Goal: Task Accomplishment & Management: Complete application form

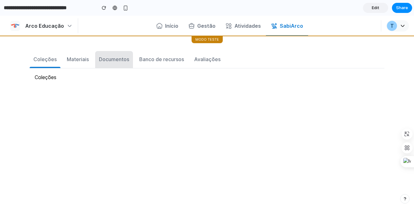
click at [127, 55] on button "Documentos" at bounding box center [114, 59] width 38 height 17
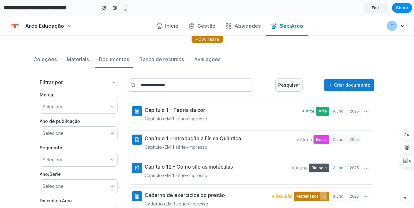
click at [349, 85] on button "Criar documento" at bounding box center [349, 85] width 50 height 13
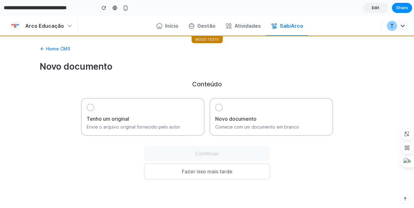
scroll to position [58, 0]
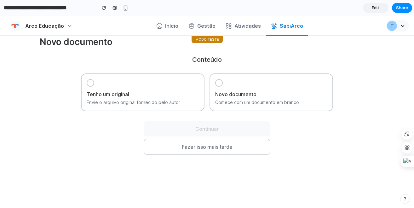
click at [271, 95] on h3 "Novo documento" at bounding box center [271, 94] width 112 height 8
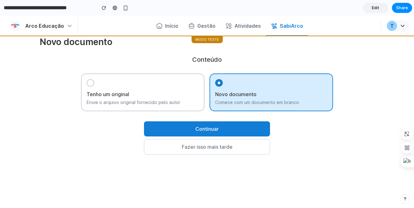
click at [241, 125] on button "Continuar" at bounding box center [207, 128] width 126 height 15
select select "****"
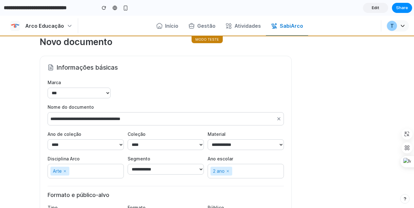
scroll to position [135, 0]
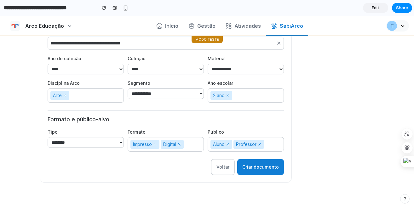
click at [261, 170] on button "Criar documento" at bounding box center [260, 167] width 47 height 16
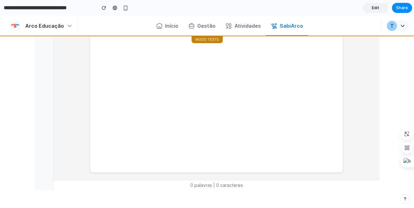
scroll to position [0, 0]
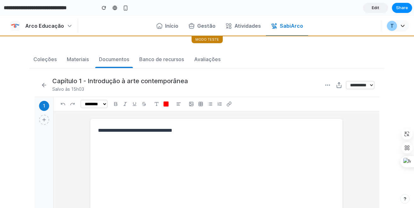
click at [43, 85] on icon at bounding box center [44, 85] width 4 height 0
select select "****"
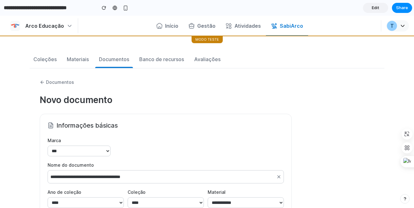
click at [43, 85] on div "Documentos" at bounding box center [207, 82] width 334 height 8
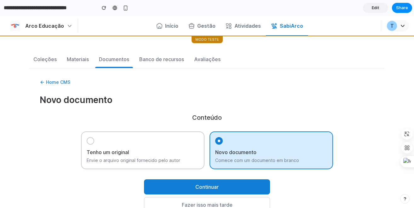
click at [43, 85] on div "Home CMS" at bounding box center [207, 82] width 334 height 8
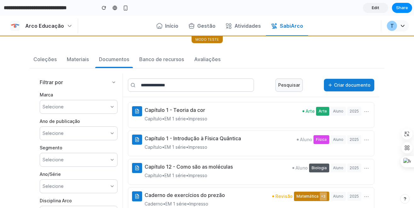
click at [78, 104] on div "Selecione" at bounding box center [79, 107] width 78 height 14
click at [87, 138] on div "Selecione" at bounding box center [79, 133] width 78 height 14
click at [270, 114] on div "Capítulo 1 - Teoria da cor Capítulo • EM 1 série • Impresso Arte Arte Aluno 202…" at bounding box center [257, 114] width 225 height 16
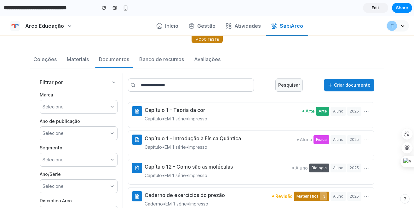
click at [367, 84] on button "Criar documento" at bounding box center [349, 85] width 50 height 13
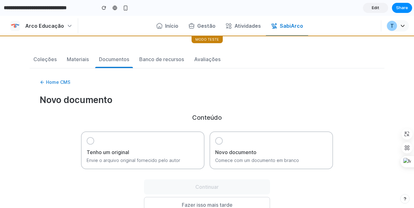
click at [257, 155] on h3 "Novo documento" at bounding box center [271, 152] width 112 height 8
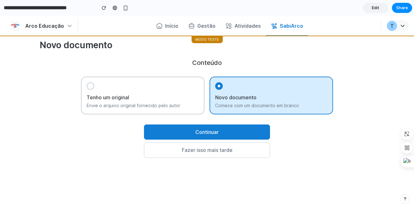
scroll to position [78, 0]
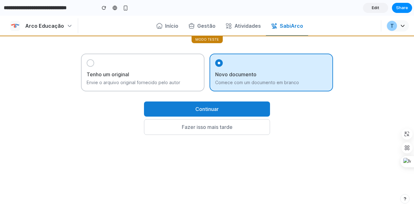
click at [168, 69] on div "Tenho um original Envie o arquivo original fornecido pelo autor" at bounding box center [142, 73] width 123 height 38
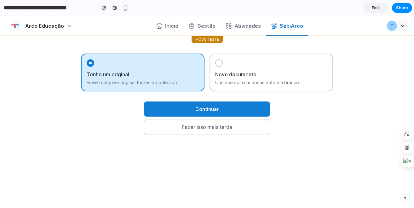
click at [277, 69] on div "Novo documento Comece com um documento em branco" at bounding box center [270, 73] width 123 height 38
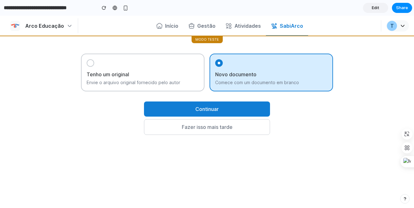
click at [245, 109] on button "Continuar" at bounding box center [207, 108] width 126 height 15
select select "****"
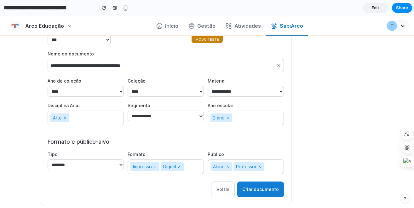
scroll to position [135, 0]
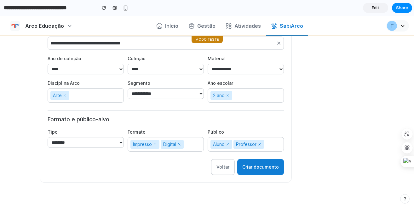
click at [267, 164] on button "Criar documento" at bounding box center [260, 167] width 47 height 16
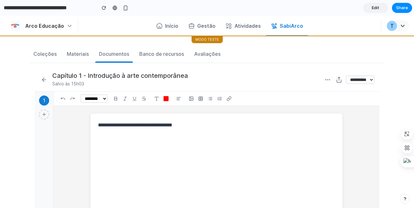
scroll to position [0, 0]
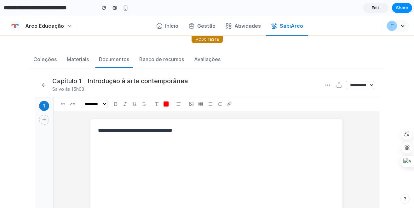
click at [368, 81] on select "**********" at bounding box center [360, 85] width 28 height 8
click at [336, 84] on icon at bounding box center [339, 85] width 6 height 6
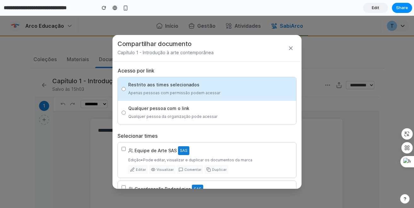
click at [287, 51] on icon at bounding box center [290, 48] width 6 height 6
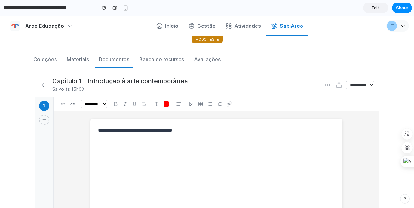
click at [106, 25] on nav "Arco Educação Início Gestão Atividades SabiArco T Modo teste" at bounding box center [207, 26] width 414 height 20
click at [207, 104] on div at bounding box center [207, 104] width 0 height 0
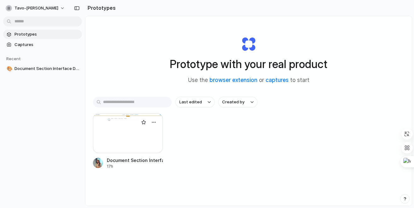
click at [141, 160] on div "Document Section Interface Design" at bounding box center [135, 160] width 56 height 7
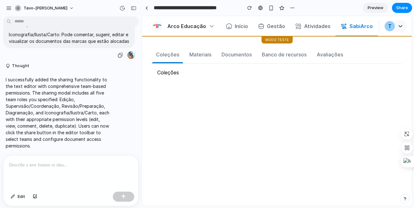
scroll to position [1915, 0]
drag, startPoint x: 20, startPoint y: 52, endPoint x: 109, endPoint y: 60, distance: 88.5
drag, startPoint x: 47, startPoint y: 61, endPoint x: 115, endPoint y: 64, distance: 68.1
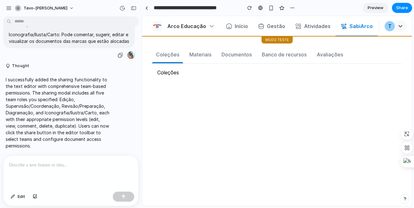
drag, startPoint x: 19, startPoint y: 72, endPoint x: 69, endPoint y: 73, distance: 50.1
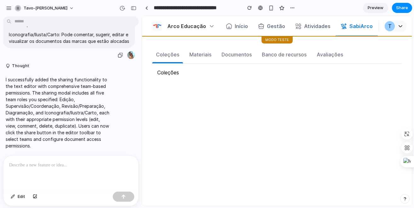
scroll to position [1916, 0]
drag, startPoint x: 46, startPoint y: 95, endPoint x: 61, endPoint y: 97, distance: 15.2
drag, startPoint x: 79, startPoint y: 94, endPoint x: 101, endPoint y: 98, distance: 22.3
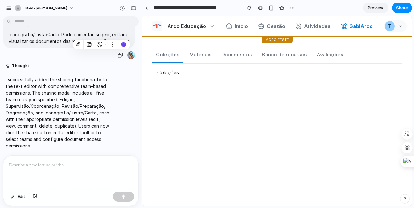
scroll to position [2043, 0]
click at [363, 64] on div "Coleções" at bounding box center [276, 73] width 249 height 18
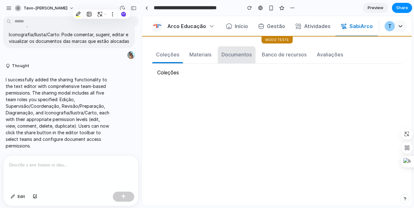
click at [242, 56] on div "Documentos" at bounding box center [236, 55] width 30 height 8
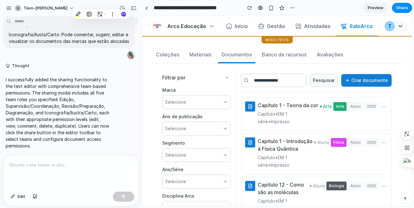
click at [374, 78] on button "Criar documento" at bounding box center [366, 80] width 50 height 13
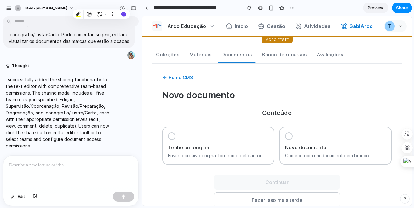
click at [316, 135] on div "Novo documento Comece com um documento em branco" at bounding box center [335, 146] width 112 height 38
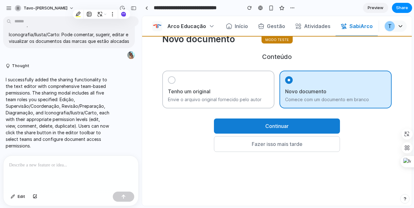
scroll to position [68, 0]
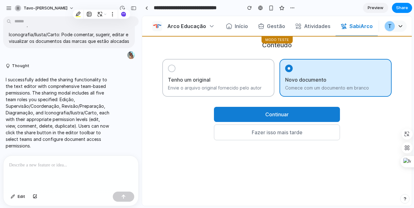
click at [299, 115] on button "Continuar" at bounding box center [277, 114] width 126 height 15
select select "****"
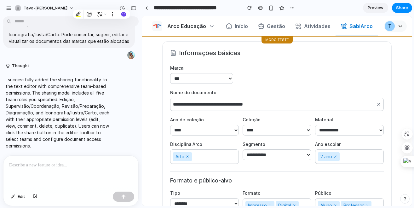
scroll to position [128, 0]
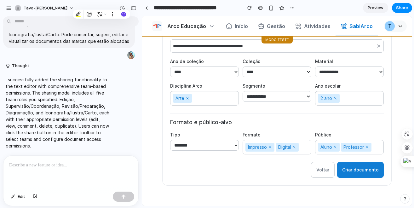
click at [364, 177] on div "**********" at bounding box center [276, 84] width 229 height 202
click at [363, 172] on button "Criar documento" at bounding box center [360, 170] width 47 height 16
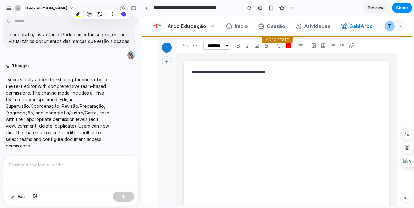
scroll to position [0, 0]
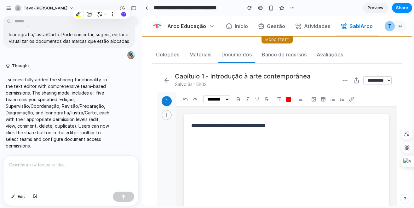
click at [353, 80] on icon at bounding box center [356, 80] width 6 height 6
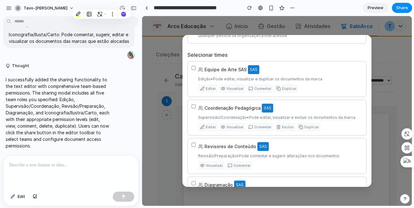
scroll to position [85, 0]
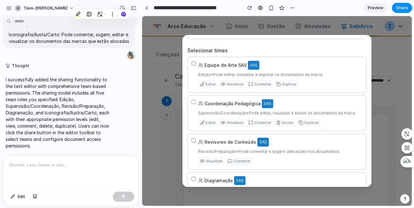
click at [89, 84] on p "I successfully added the sharing functionality to the text editor with comprehe…" at bounding box center [58, 112] width 105 height 73
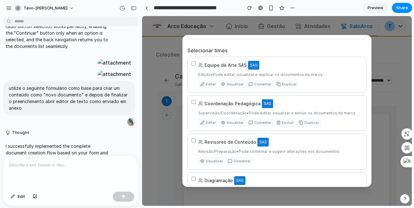
scroll to position [343, 0]
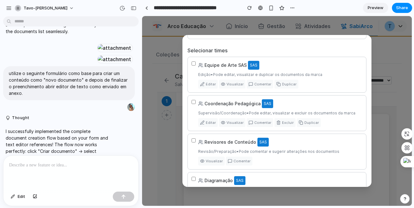
drag, startPoint x: 15, startPoint y: 92, endPoint x: 92, endPoint y: 96, distance: 76.9
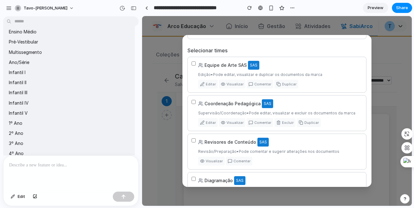
scroll to position [824, 0]
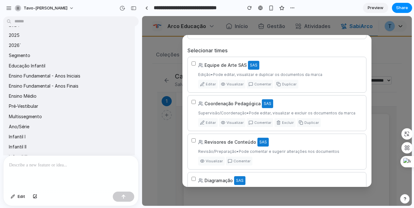
drag, startPoint x: 15, startPoint y: 111, endPoint x: 71, endPoint y: 119, distance: 56.4
click at [384, 44] on div "Compartilhar documento Capítulo 1 - Introdução à arte contemporânea Acesso por …" at bounding box center [277, 111] width 270 height 190
click at [185, 91] on div "Acesso por link Restrito aos times selecionados Apenas pessoas com permissão po…" at bounding box center [276, 113] width 189 height 275
click at [165, 95] on div "Compartilhar documento Capítulo 1 - Introdução à arte contemporânea Acesso por …" at bounding box center [277, 111] width 270 height 190
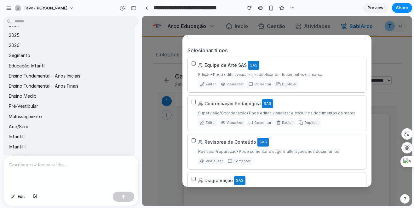
click at [165, 95] on div "Compartilhar documento Capítulo 1 - Introdução à arte contemporânea Acesso por …" at bounding box center [277, 111] width 270 height 190
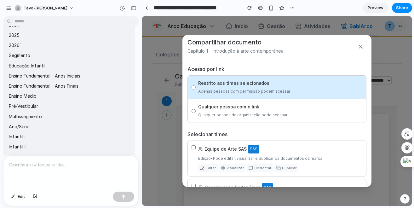
scroll to position [0, 0]
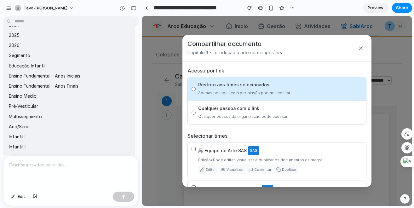
click at [353, 45] on div "Compartilhar documento Capítulo 1 - Introdução à arte contemporânea" at bounding box center [276, 48] width 189 height 27
click at [357, 46] on icon at bounding box center [360, 48] width 6 height 6
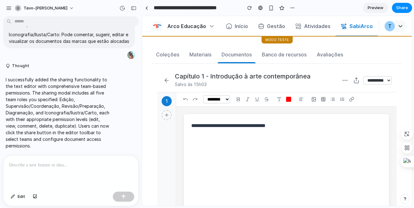
scroll to position [2043, 0]
drag, startPoint x: 14, startPoint y: 60, endPoint x: 83, endPoint y: 116, distance: 89.1
click at [131, 8] on div "button" at bounding box center [134, 8] width 6 height 4
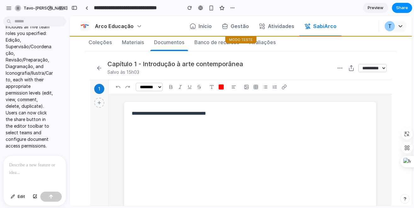
scroll to position [0, 0]
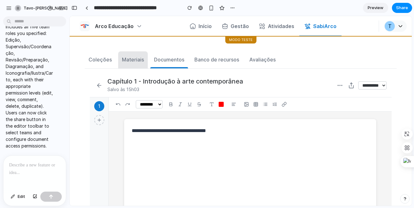
click at [134, 68] on div "button" at bounding box center [133, 67] width 30 height 1
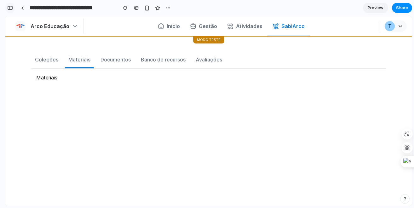
click at [13, 9] on button "button" at bounding box center [10, 8] width 10 height 10
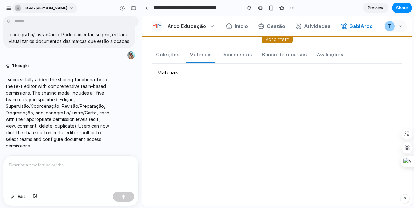
scroll to position [2043, 0]
click at [50, 173] on div at bounding box center [70, 172] width 135 height 33
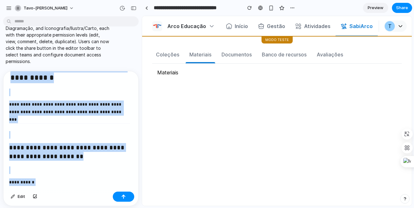
scroll to position [0, 0]
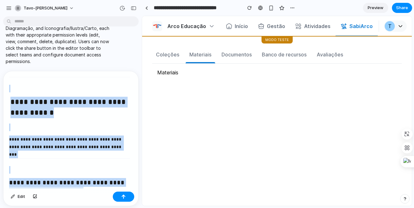
click at [44, 121] on div "**********" at bounding box center [69, 130] width 132 height 118
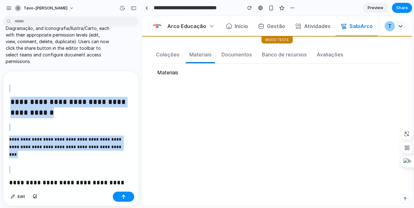
drag, startPoint x: 77, startPoint y: 170, endPoint x: 25, endPoint y: 83, distance: 101.1
click at [25, 83] on div "**********" at bounding box center [69, 130] width 132 height 118
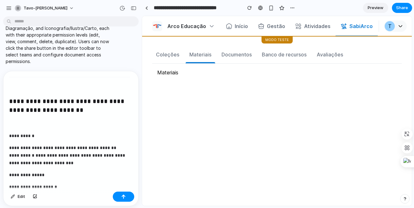
click at [19, 127] on div "**********" at bounding box center [69, 130] width 132 height 118
click at [19, 122] on p at bounding box center [69, 124] width 121 height 8
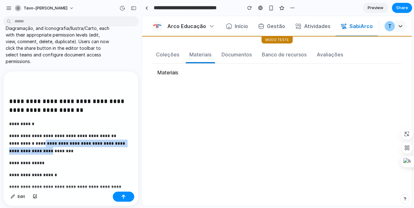
drag, startPoint x: 44, startPoint y: 141, endPoint x: 52, endPoint y: 146, distance: 9.7
click at [52, 146] on p "**********" at bounding box center [68, 143] width 118 height 23
drag, startPoint x: 35, startPoint y: 141, endPoint x: 92, endPoint y: 148, distance: 57.7
click at [92, 149] on p "**********" at bounding box center [68, 143] width 118 height 23
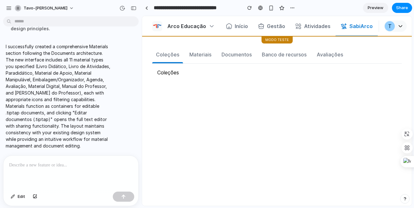
scroll to position [2618, 0]
click at [194, 60] on button "Materiais" at bounding box center [200, 54] width 30 height 17
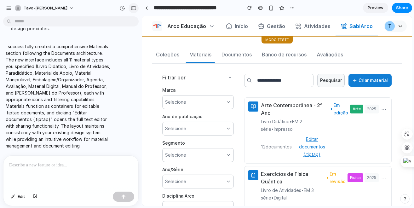
click at [135, 11] on button "button" at bounding box center [133, 8] width 10 height 10
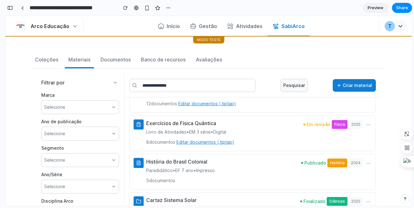
scroll to position [0, 0]
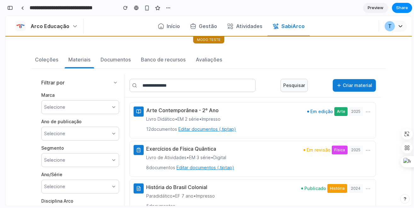
click at [286, 132] on div "Arte Contemporânea - 2º Ano Livro Didático • EM 2 série • Impresso 12 documento…" at bounding box center [258, 119] width 225 height 26
click at [321, 110] on span "Em edição" at bounding box center [320, 112] width 26 height 8
click at [236, 114] on div "Arte Contemporânea - 2º Ano Livro Didático • EM 2 série • Impresso 12 documento…" at bounding box center [258, 119] width 225 height 26
click at [193, 114] on div "Arte Contemporânea - 2º Ano Livro Didático • EM 2 série • Impresso 12 documento…" at bounding box center [191, 119] width 90 height 26
click at [168, 130] on span "12 documento s" at bounding box center [161, 129] width 31 height 8
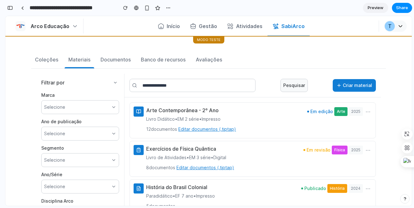
click at [146, 129] on span "12 documento s" at bounding box center [161, 129] width 31 height 8
click at [364, 115] on button "⋯" at bounding box center [368, 111] width 8 height 10
click at [364, 113] on button "⋯" at bounding box center [368, 111] width 8 height 10
click at [139, 112] on icon at bounding box center [139, 112] width 0 height 3
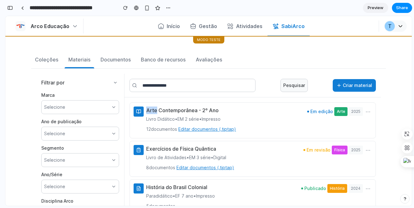
click at [139, 112] on icon at bounding box center [139, 112] width 0 height 3
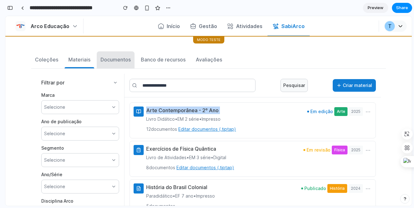
click at [119, 62] on div "Documentos" at bounding box center [115, 60] width 30 height 8
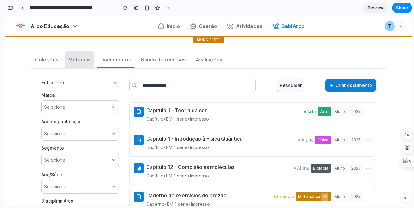
click at [76, 62] on div "Materiais" at bounding box center [79, 60] width 22 height 8
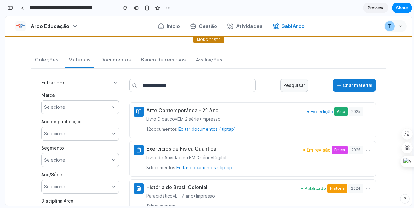
click at [211, 129] on button "Editar documentos (.tiptap)" at bounding box center [207, 129] width 58 height 8
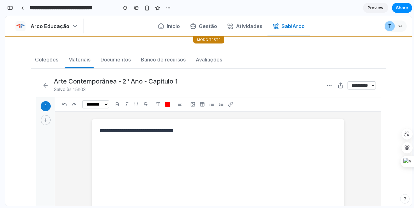
click at [43, 83] on icon at bounding box center [46, 85] width 6 height 6
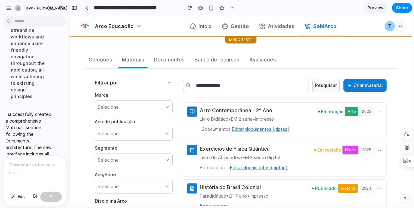
click at [4, 11] on div at bounding box center [3, 104] width 6 height 208
click at [26, 175] on div at bounding box center [33, 172] width 60 height 33
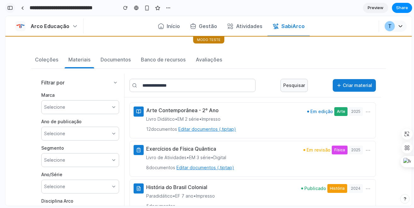
click at [9, 8] on div "button" at bounding box center [10, 8] width 6 height 4
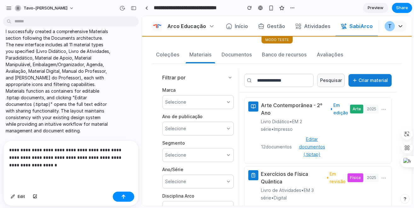
click at [31, 169] on div "**********" at bounding box center [69, 164] width 132 height 48
click at [36, 199] on button "button" at bounding box center [35, 196] width 11 height 10
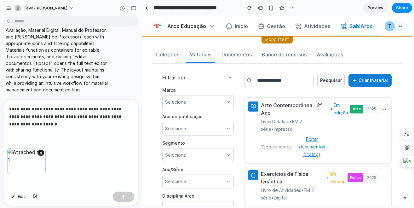
click at [31, 126] on div "**********" at bounding box center [69, 124] width 132 height 48
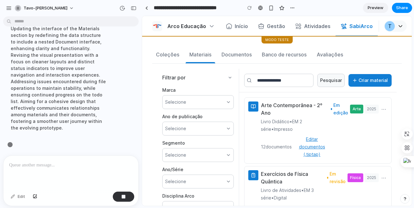
scroll to position [2767, 0]
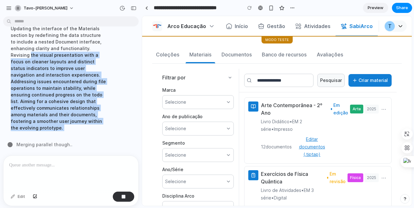
drag, startPoint x: 63, startPoint y: 139, endPoint x: 10, endPoint y: 49, distance: 104.1
click at [10, 49] on div "I've finished setting up your prototype. What would you like me to do? utilize …" at bounding box center [69, 87] width 138 height 136
drag, startPoint x: 14, startPoint y: 81, endPoint x: 36, endPoint y: 106, distance: 34.2
click at [36, 106] on div "Thought Updating the interface of the Materials section by redefining the data …" at bounding box center [58, 74] width 105 height 121
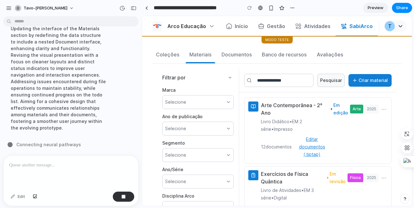
click at [88, 108] on div "Updating the interface of the Materials section by redefining the data structur…" at bounding box center [58, 77] width 105 height 113
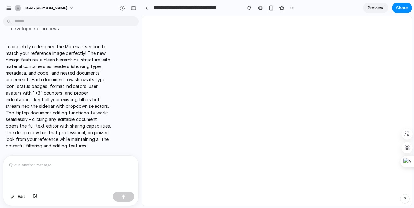
scroll to position [0, 0]
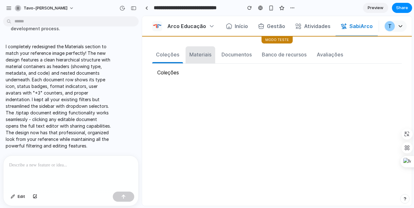
click at [210, 55] on div "Materiais" at bounding box center [200, 55] width 22 height 8
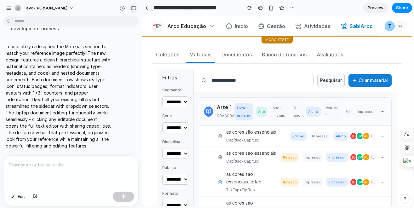
click at [136, 8] on button "button" at bounding box center [133, 8] width 10 height 10
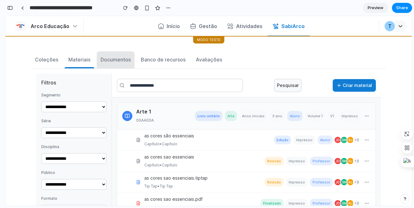
click at [109, 55] on button "Documentos" at bounding box center [116, 59] width 38 height 17
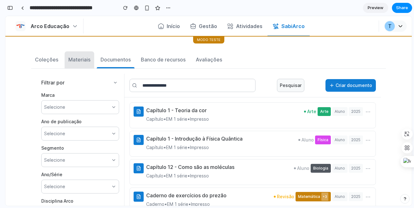
click at [87, 59] on div "Materiais" at bounding box center [79, 60] width 22 height 8
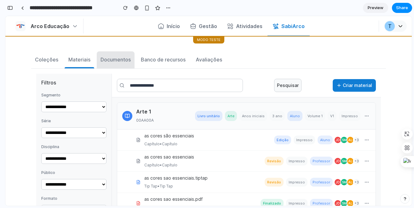
click at [117, 56] on div "Documentos" at bounding box center [115, 60] width 30 height 8
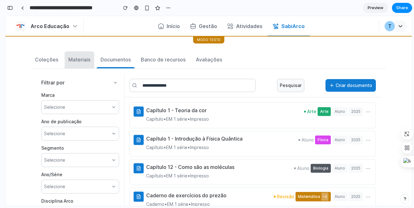
click at [88, 59] on button "Materiais" at bounding box center [80, 59] width 30 height 17
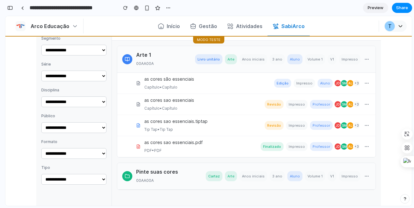
scroll to position [10, 0]
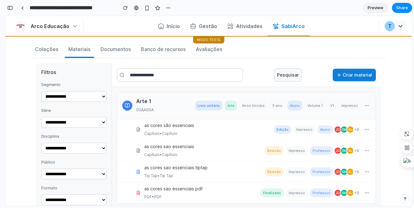
click at [172, 105] on div "Arte 1 00AA00A" at bounding box center [165, 105] width 59 height 16
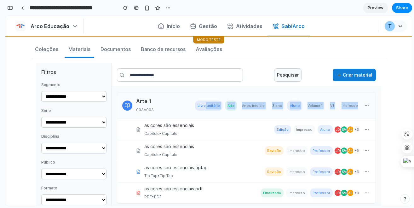
drag, startPoint x: 214, startPoint y: 104, endPoint x: 352, endPoint y: 108, distance: 138.3
click at [343, 109] on div "Livro unitário Arte Anos iniciais 3 ano Aluno Volume 1 V1 Impresso" at bounding box center [282, 105] width 175 height 10
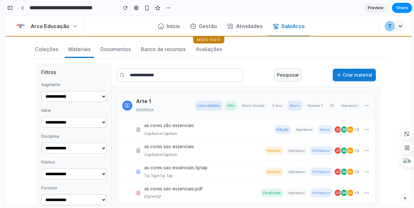
click at [352, 108] on span "Impresso" at bounding box center [349, 105] width 21 height 10
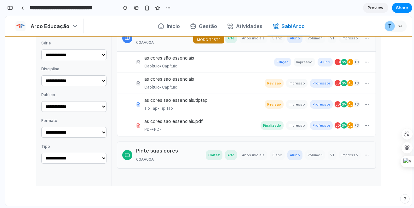
click at [160, 60] on div "as cores são essenciais" at bounding box center [209, 58] width 130 height 8
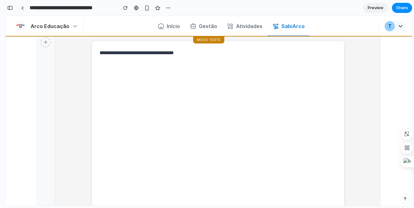
scroll to position [0, 0]
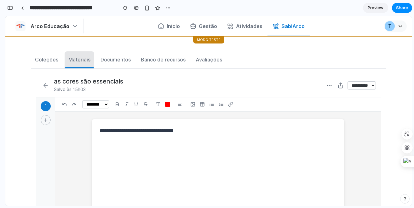
click at [84, 61] on div "Materiais" at bounding box center [79, 60] width 22 height 8
click at [118, 61] on div "Documentos" at bounding box center [115, 60] width 30 height 8
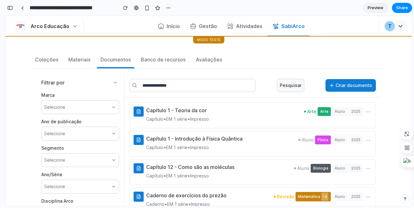
click at [91, 60] on div "Coleções Materiais Documentos Banco de recursos Avaliações" at bounding box center [208, 59] width 355 height 17
click at [85, 58] on div "Materiais" at bounding box center [79, 60] width 22 height 8
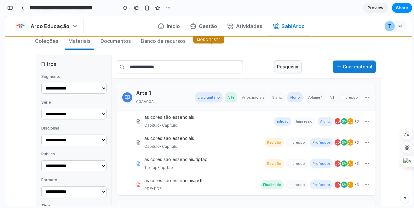
scroll to position [55, 0]
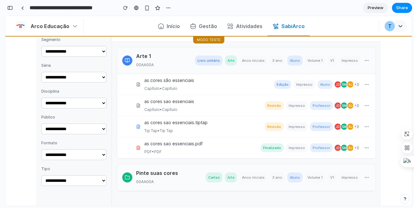
click at [348, 84] on div "AL" at bounding box center [350, 85] width 8 height 8
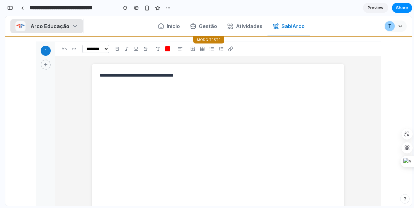
click at [56, 23] on span "Arco Educação" at bounding box center [50, 26] width 39 height 6
click at [62, 50] on icon at bounding box center [64, 48] width 5 height 5
click at [64, 49] on icon at bounding box center [65, 49] width 4 height 2
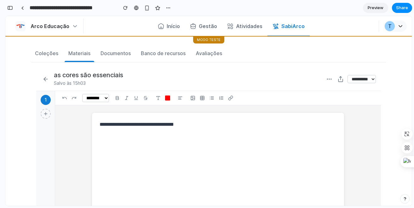
scroll to position [0, 0]
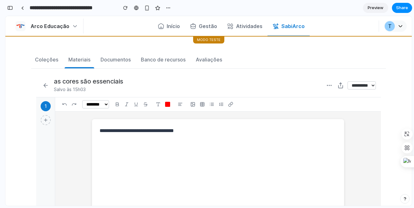
click at [43, 81] on button at bounding box center [45, 85] width 9 height 9
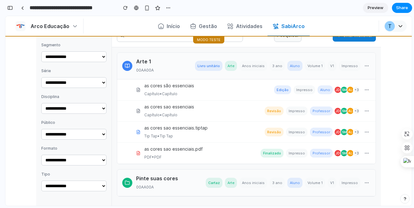
scroll to position [78, 0]
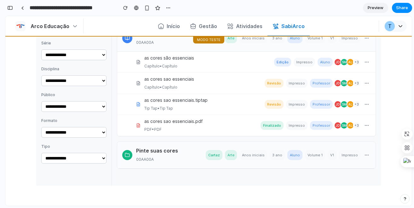
click at [168, 122] on div "as cores sao essenciais.pdf" at bounding box center [202, 121] width 116 height 8
click at [198, 118] on div "as cores sao essenciais.pdf" at bounding box center [202, 121] width 116 height 8
click at [186, 121] on div "as cores sao essenciais.pdf" at bounding box center [202, 121] width 116 height 8
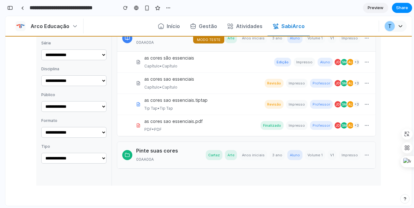
click at [198, 96] on div "as cores sao essenciais.tiptap Tip Tap • Tip Tap Revisão Impresso Professor JD …" at bounding box center [246, 104] width 258 height 21
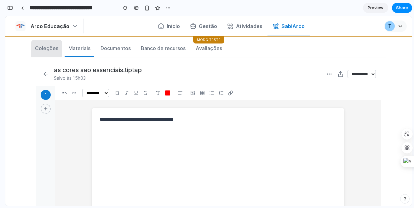
scroll to position [0, 0]
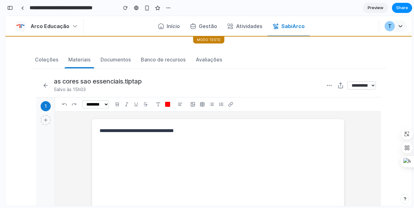
click at [48, 89] on div "**********" at bounding box center [208, 86] width 344 height 24
click at [46, 88] on icon at bounding box center [46, 85] width 6 height 6
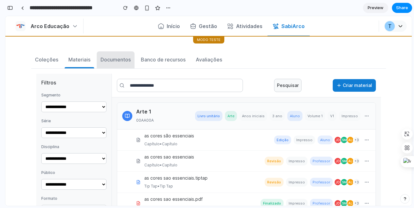
click at [119, 64] on button "Documentos" at bounding box center [116, 59] width 38 height 17
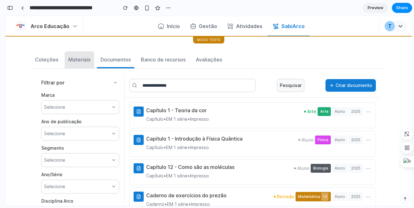
click at [86, 60] on div "Materiais" at bounding box center [79, 60] width 22 height 8
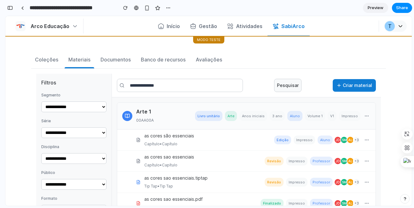
click at [176, 108] on h3 "Arte 1" at bounding box center [165, 112] width 59 height 8
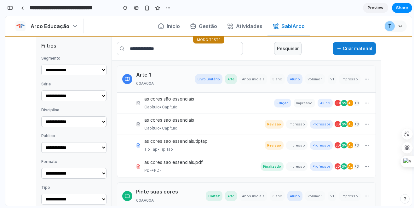
scroll to position [78, 0]
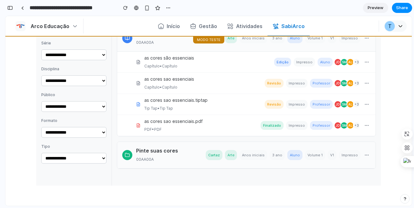
click at [259, 155] on span "Anos iniciais" at bounding box center [253, 155] width 28 height 10
click at [150, 150] on h3 "Pinte suas cores" at bounding box center [171, 151] width 70 height 8
click at [128, 152] on div at bounding box center [127, 155] width 10 height 10
drag, startPoint x: 124, startPoint y: 151, endPoint x: 240, endPoint y: 164, distance: 116.8
click at [240, 164] on div "Pinte suas cores 00AA00A Cartaz Arte Anos iniciais 3 ano Aluno Volume 1 V1 Impr…" at bounding box center [246, 155] width 258 height 27
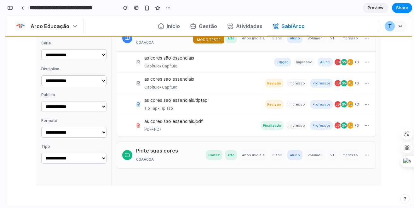
drag, startPoint x: 208, startPoint y: 162, endPoint x: 220, endPoint y: 163, distance: 12.3
click at [215, 163] on div "Pinte suas cores 00AA00A Cartaz Arte Anos iniciais 3 ano Aluno Volume 1 V1 Impr…" at bounding box center [246, 155] width 258 height 27
drag, startPoint x: 250, startPoint y: 156, endPoint x: 356, endPoint y: 156, distance: 106.1
click at [356, 156] on div "Cartaz Arte Anos iniciais 3 ano Aluno Volume 1 V1 Impresso" at bounding box center [288, 155] width 165 height 10
drag, startPoint x: 356, startPoint y: 156, endPoint x: 370, endPoint y: 157, distance: 13.3
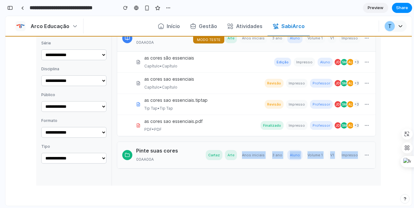
click at [356, 156] on span "Impresso" at bounding box center [349, 155] width 21 height 10
click at [370, 157] on div "Pinte suas cores 00AA00A Cartaz Arte Anos iniciais 3 ano Aluno Volume 1 V1 Impr…" at bounding box center [246, 155] width 258 height 27
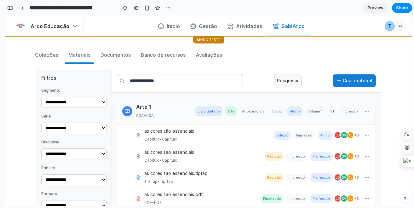
scroll to position [0, 0]
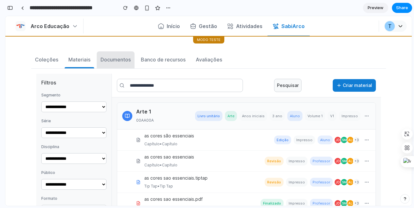
click at [115, 52] on button "Documentos" at bounding box center [116, 59] width 38 height 17
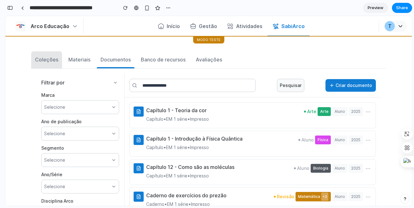
drag, startPoint x: 48, startPoint y: 56, endPoint x: 56, endPoint y: 54, distance: 8.6
click at [52, 55] on button "Coleções" at bounding box center [46, 59] width 31 height 17
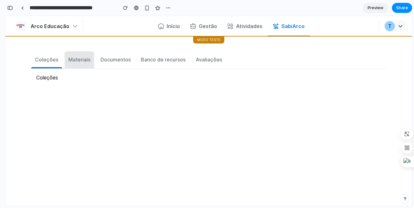
click at [71, 54] on button "Materiais" at bounding box center [80, 59] width 30 height 17
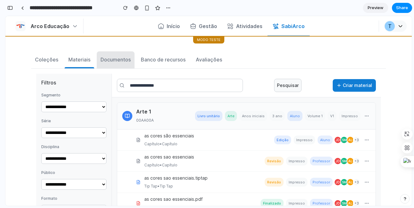
click at [108, 60] on div "Documentos" at bounding box center [115, 60] width 30 height 8
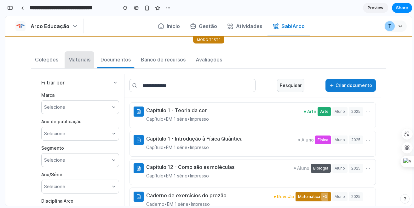
click at [83, 57] on div "Materiais" at bounding box center [79, 60] width 22 height 8
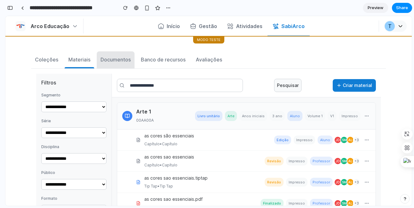
click at [111, 61] on div "Documentos" at bounding box center [115, 60] width 30 height 8
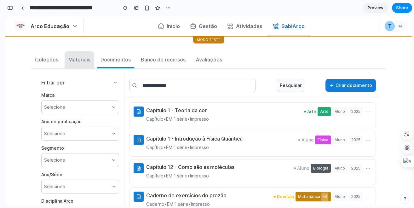
click at [65, 55] on button "Materiais" at bounding box center [80, 59] width 30 height 17
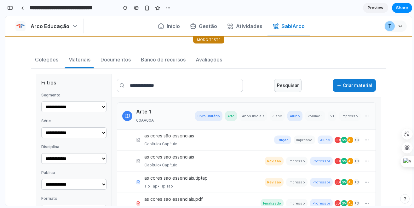
click at [70, 112] on select "**********" at bounding box center [73, 106] width 65 height 11
click at [125, 60] on div "Documentos" at bounding box center [115, 60] width 30 height 8
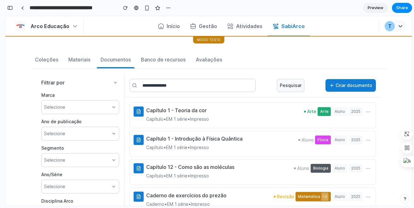
click at [79, 137] on div "Selecione" at bounding box center [80, 134] width 78 height 14
click at [94, 106] on div "Selecione" at bounding box center [80, 107] width 78 height 14
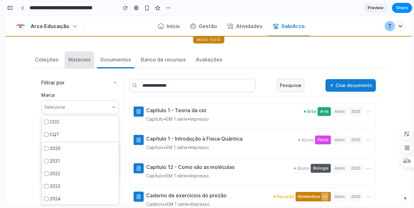
click at [77, 57] on div "Materiais" at bounding box center [79, 60] width 22 height 8
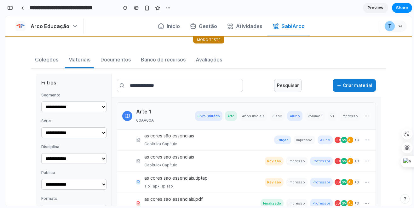
click at [69, 130] on select "**********" at bounding box center [73, 132] width 65 height 11
click at [79, 153] on div "**********" at bounding box center [73, 153] width 65 height 21
click at [82, 158] on select "**********" at bounding box center [73, 158] width 65 height 11
click at [122, 66] on button "Documentos" at bounding box center [116, 59] width 38 height 17
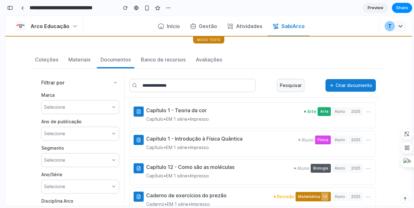
click at [268, 108] on div "Capítulo 1 - Teoria da cor Capítulo • EM 1 série • Impresso Arte Arte Aluno 202…" at bounding box center [258, 114] width 225 height 16
click at [267, 108] on div "Capítulo 1 - Teoria da cor Capítulo • EM 1 série • Impresso Arte Arte Aluno 202…" at bounding box center [258, 114] width 225 height 16
click at [174, 107] on h3 "Capítulo 1 - Teoria da cor" at bounding box center [177, 110] width 63 height 8
click at [175, 108] on h3 "Capítulo 1 - Teoria da cor" at bounding box center [177, 110] width 63 height 8
drag, startPoint x: 173, startPoint y: 113, endPoint x: 143, endPoint y: 112, distance: 29.9
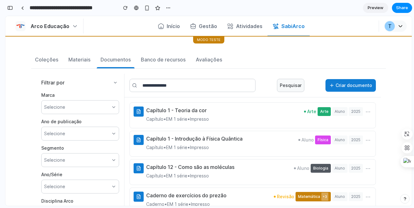
click at [170, 113] on h3 "Capítulo 1 - Teoria da cor" at bounding box center [177, 110] width 63 height 8
click at [131, 111] on div "Capítulo 1 - Teoria da cor Capítulo • EM 1 série • Impresso Arte Arte Aluno 202…" at bounding box center [252, 115] width 246 height 26
click at [354, 114] on span "2025" at bounding box center [356, 111] width 14 height 9
click at [356, 112] on div "Arte Arte Aluno 2025 ⋯" at bounding box center [338, 111] width 68 height 10
click at [84, 57] on div "Materiais" at bounding box center [79, 60] width 22 height 8
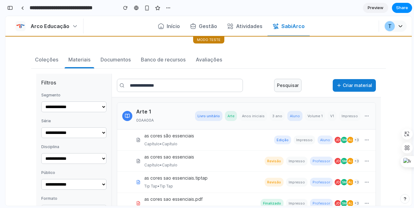
click at [165, 150] on div "as cores são essenciais Capítulo • Capítulo Edição Impresso Aluno JD SM AL +3" at bounding box center [246, 139] width 258 height 21
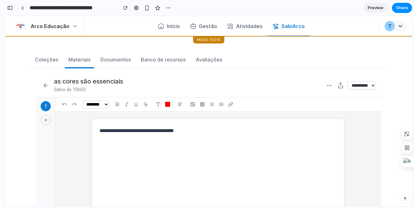
click at [47, 87] on button at bounding box center [45, 85] width 9 height 9
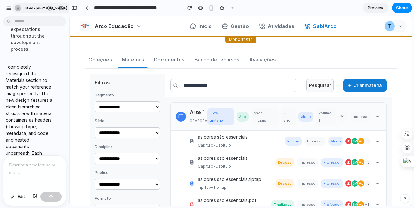
click at [20, 10] on div "tavo-luciana-borges" at bounding box center [41, 8] width 53 height 6
click at [20, 10] on div "Settings Invite members Change theme Sign out" at bounding box center [207, 104] width 414 height 208
click at [7, 8] on div "button" at bounding box center [9, 8] width 6 height 6
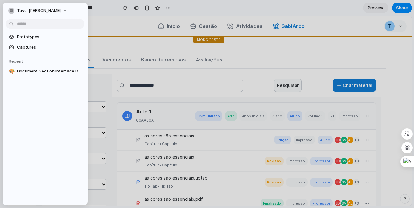
click at [7, 8] on button "tavo-luciana-borges" at bounding box center [38, 11] width 65 height 10
click at [221, 56] on div "Settings Invite members Change theme Sign out" at bounding box center [207, 104] width 414 height 208
